Goal: Check status: Check status

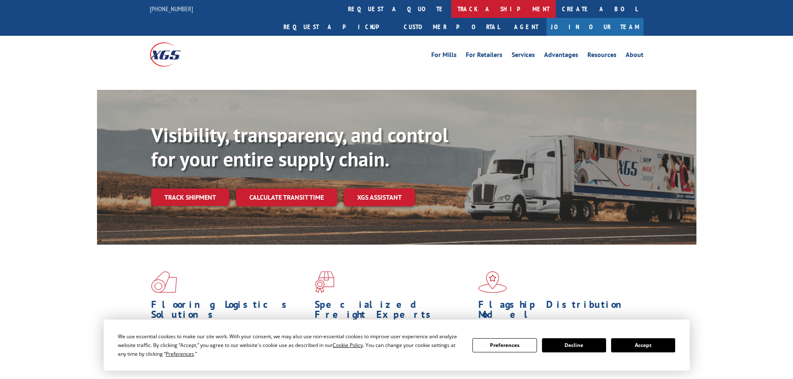
click at [451, 9] on link "track a shipment" at bounding box center [503, 9] width 105 height 18
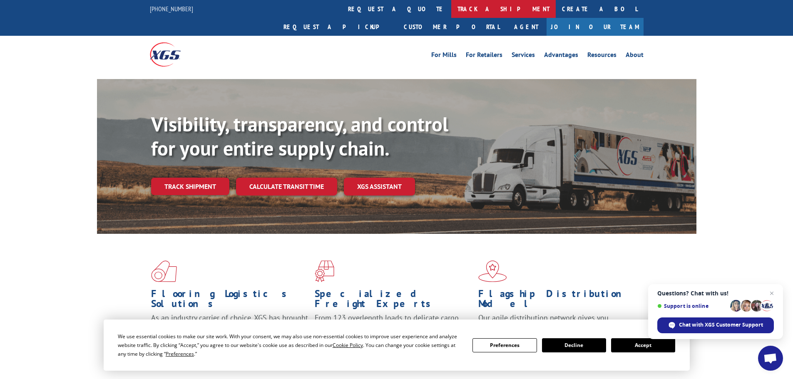
click at [451, 8] on link "track a shipment" at bounding box center [503, 9] width 105 height 18
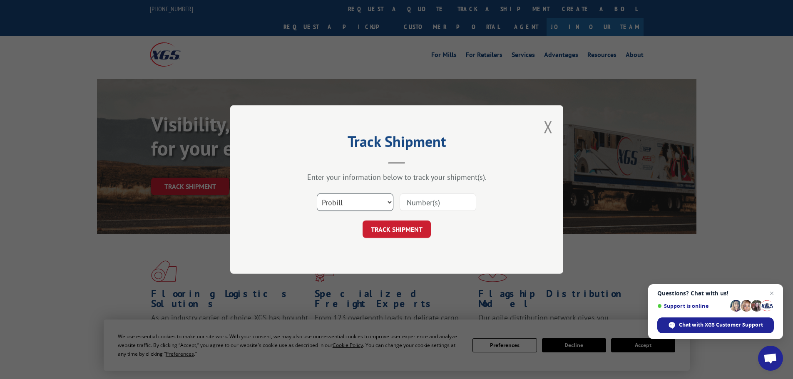
click at [329, 201] on select "Select category... Probill BOL PO" at bounding box center [355, 202] width 77 height 17
select select "bol"
click at [317, 194] on select "Select category... Probill BOL PO" at bounding box center [355, 202] width 77 height 17
click at [412, 201] on input at bounding box center [438, 202] width 77 height 17
paste input "6008802"
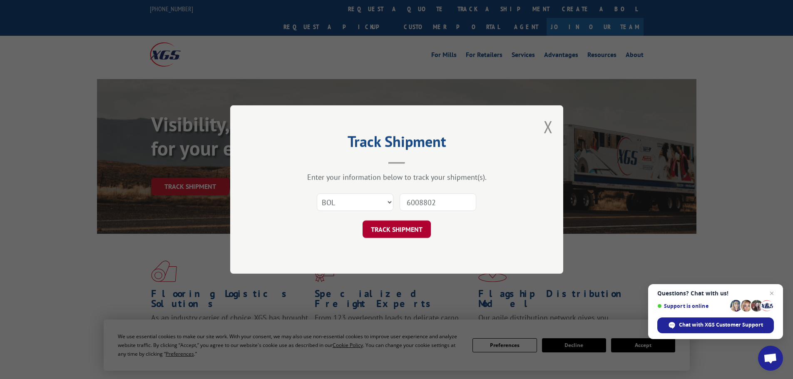
type input "6008802"
click at [390, 229] on button "TRACK SHIPMENT" at bounding box center [397, 229] width 68 height 17
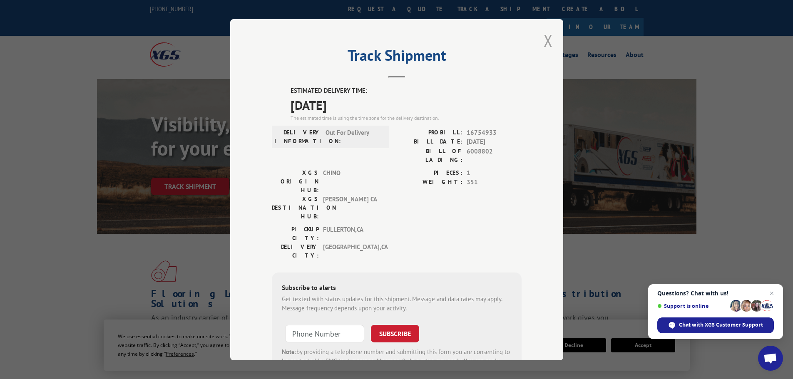
click at [544, 41] on button "Close modal" at bounding box center [548, 41] width 9 height 22
